Goal: Information Seeking & Learning: Learn about a topic

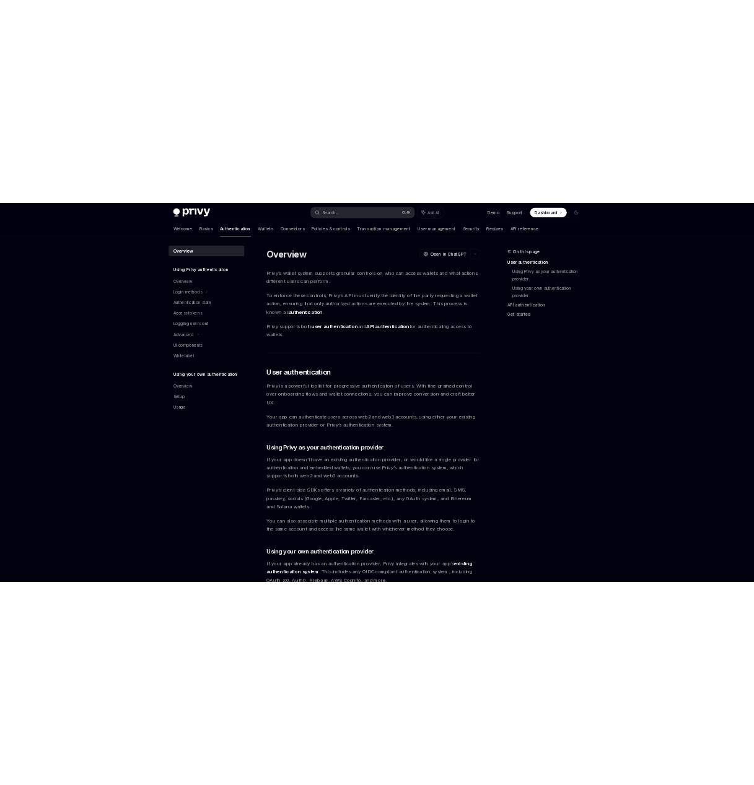
scroll to position [250, 0]
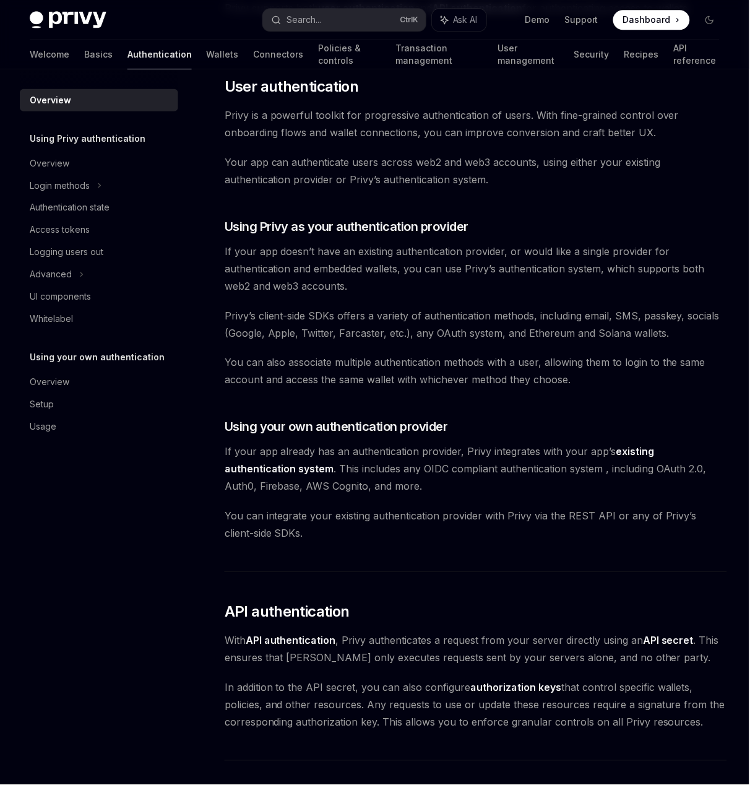
type textarea "*"
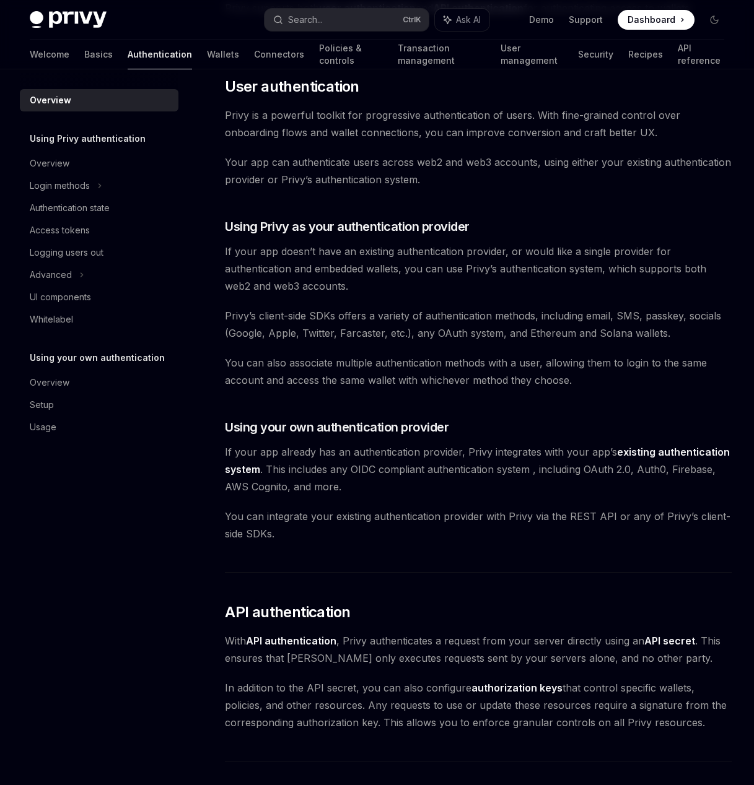
click at [650, 23] on span "Dashboard" at bounding box center [651, 20] width 48 height 12
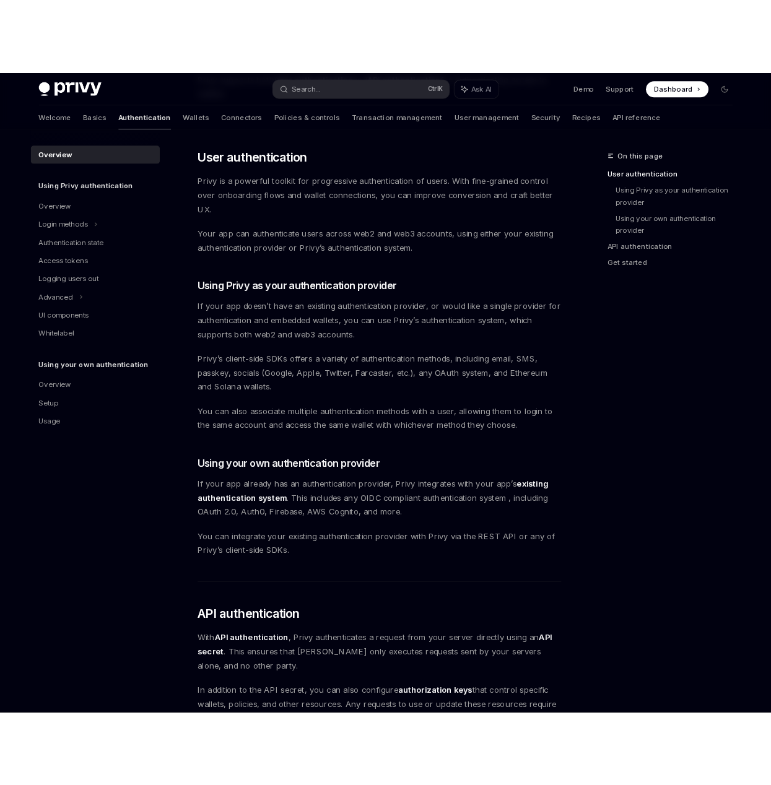
scroll to position [250, 0]
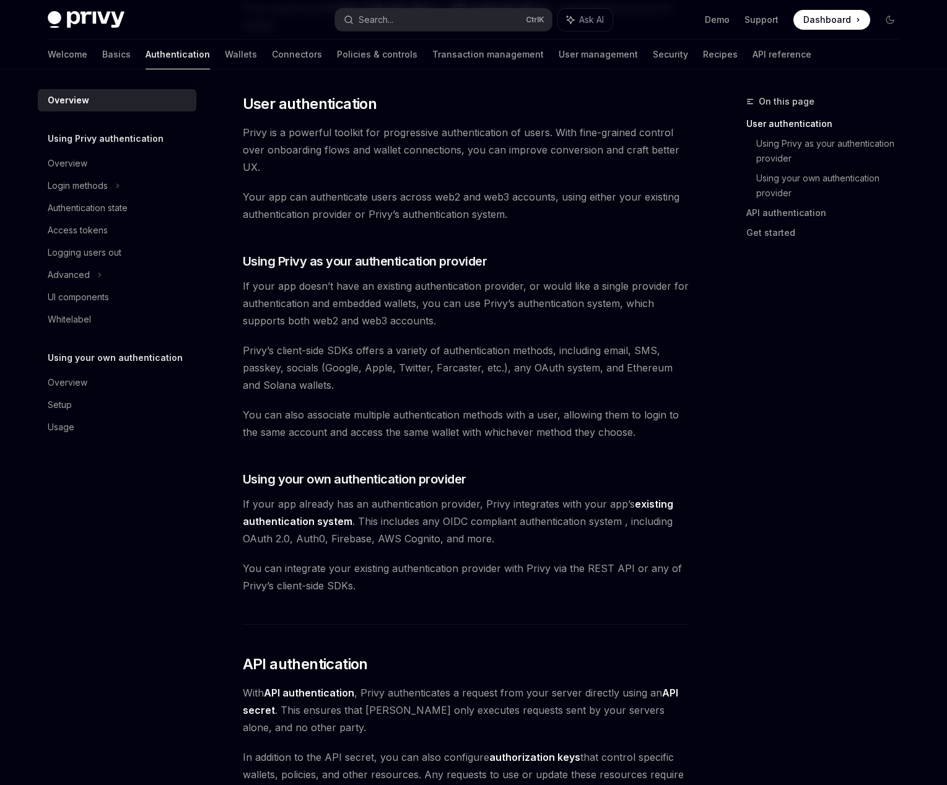
type textarea "*"
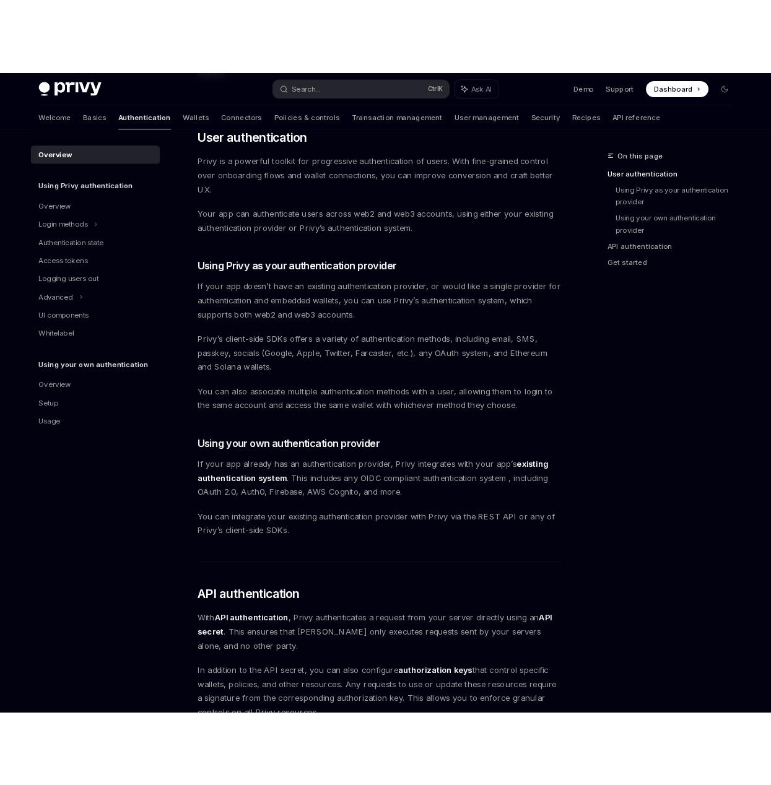
scroll to position [212, 0]
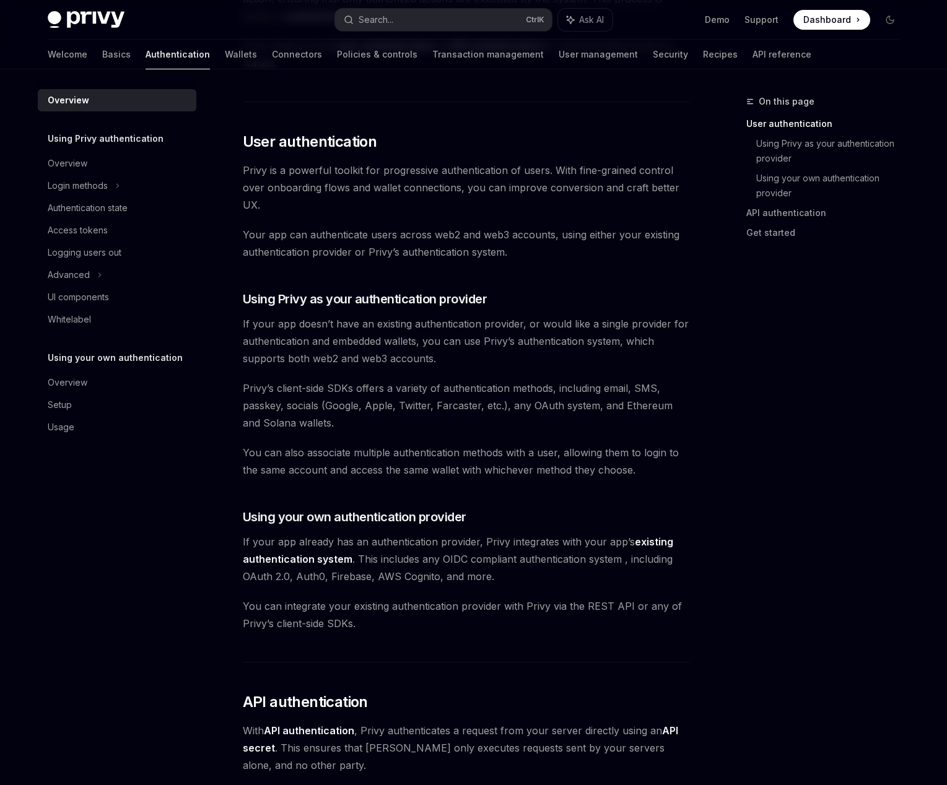
click at [521, 428] on span "Privy’s client-side SDKs offers a variety of authentication methods, including …" at bounding box center [466, 406] width 446 height 52
type textarea "*"
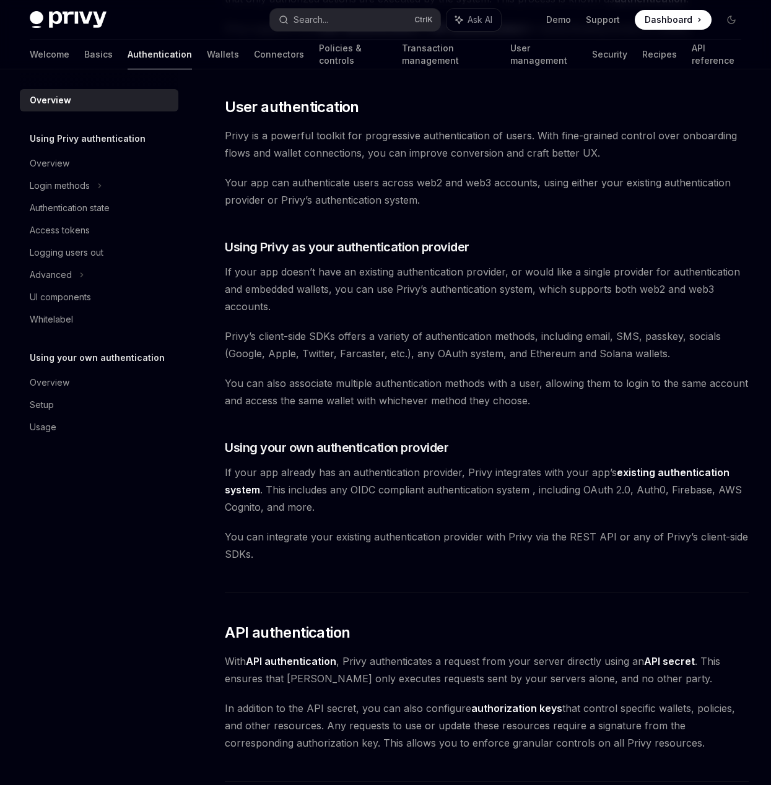
click at [663, 32] on div "Privy Docs home page Search... Ctrl K Ask AI Demo Support Dashboard Dashboard S…" at bounding box center [385, 20] width 711 height 40
click at [664, 25] on span "Dashboard" at bounding box center [669, 20] width 48 height 12
